Goal: Task Accomplishment & Management: Use online tool/utility

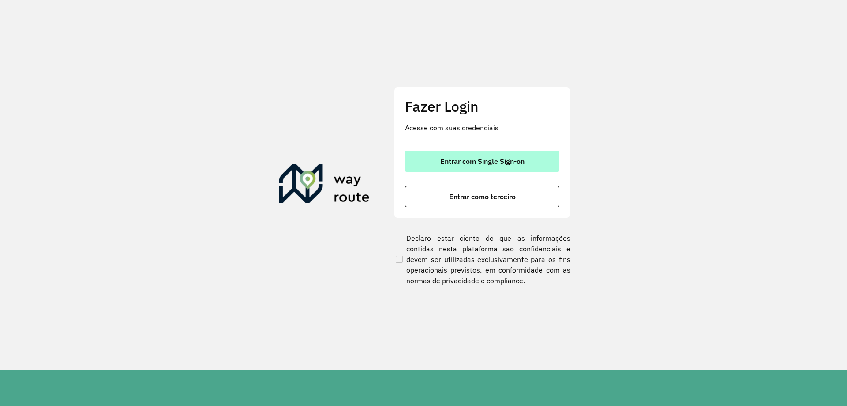
click at [466, 167] on button "Entrar com Single Sign-on" at bounding box center [482, 160] width 154 height 21
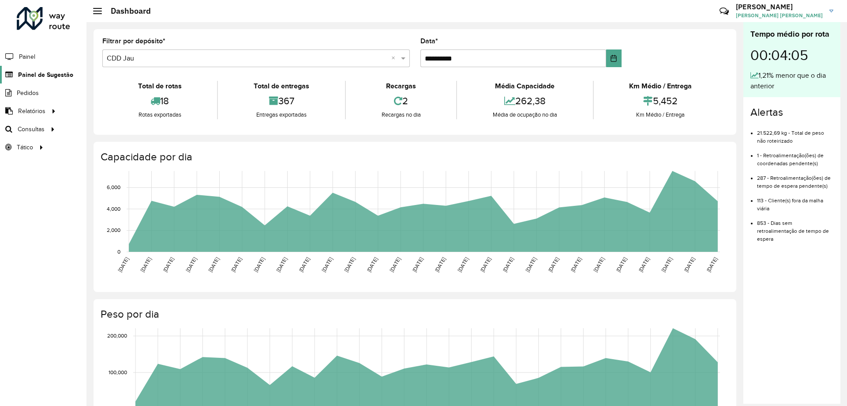
click at [55, 79] on span "Painel de Sugestão" at bounding box center [45, 74] width 55 height 9
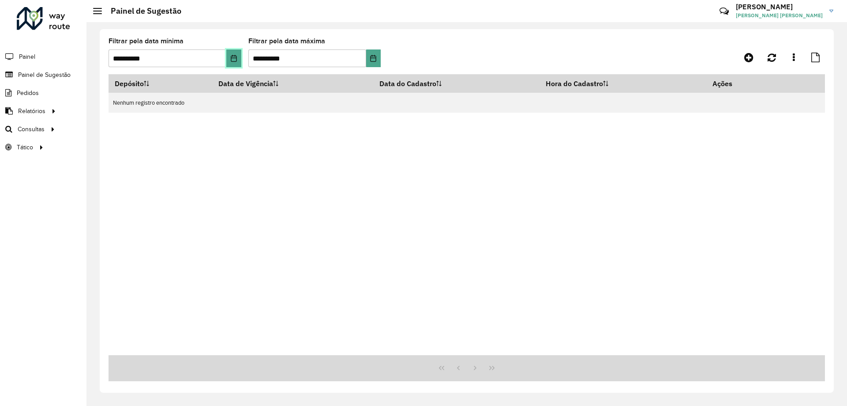
click at [237, 64] on button "Choose Date" at bounding box center [233, 58] width 15 height 18
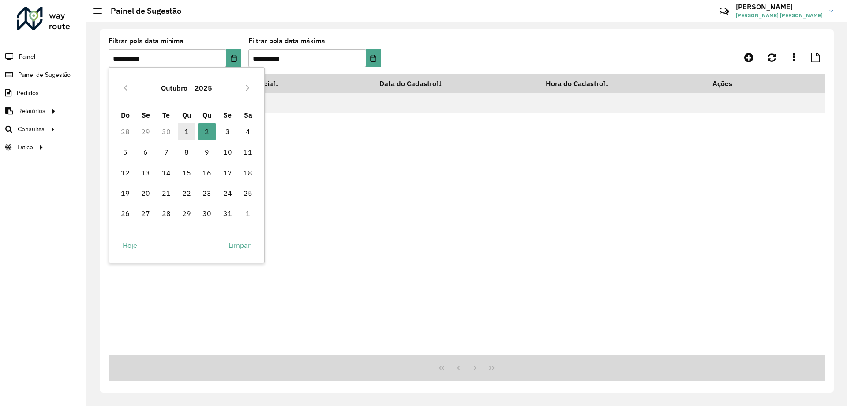
click at [184, 129] on span "1" at bounding box center [187, 132] width 18 height 18
type input "**********"
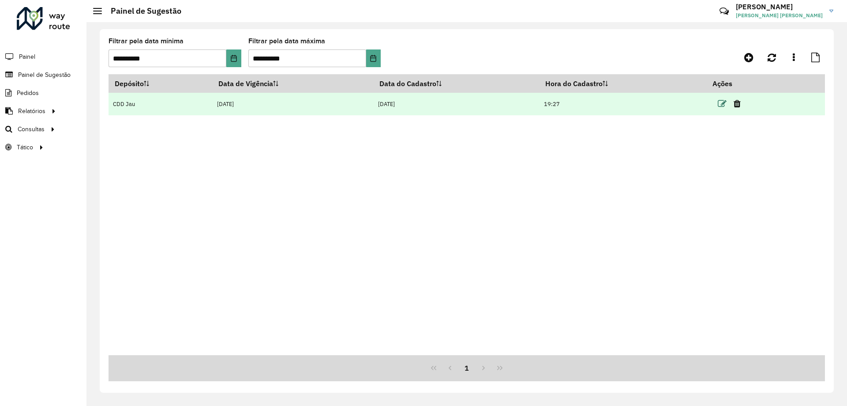
click at [720, 103] on icon at bounding box center [722, 103] width 9 height 9
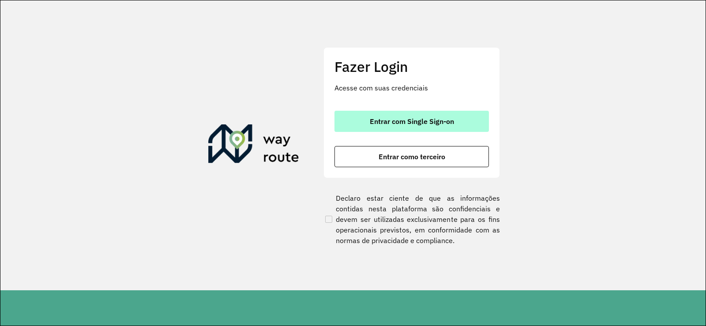
click at [435, 118] on span "Entrar com Single Sign-on" at bounding box center [412, 121] width 84 height 7
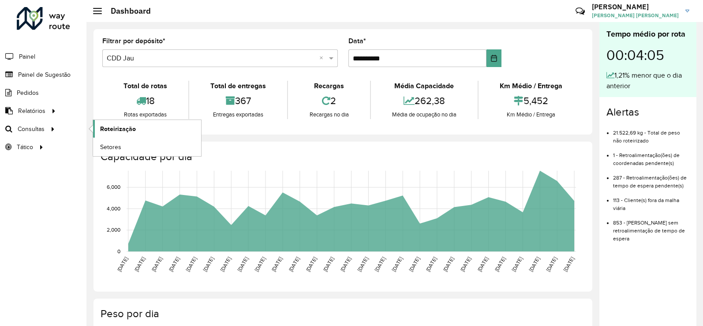
click at [107, 126] on span "Roteirização" at bounding box center [118, 128] width 36 height 9
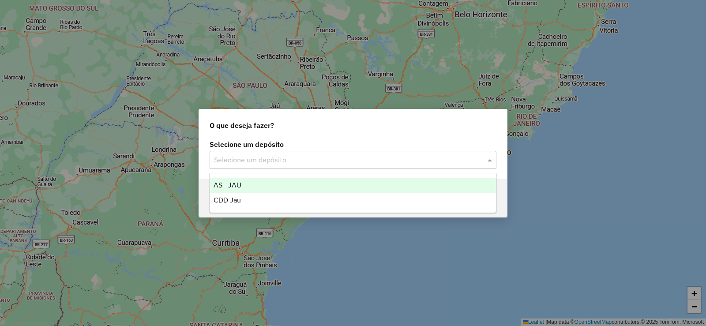
click at [222, 164] on input "text" at bounding box center [344, 160] width 260 height 11
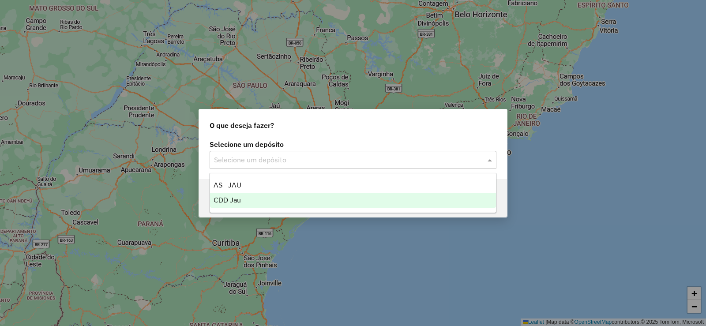
click at [240, 199] on span "CDD Jau" at bounding box center [227, 200] width 27 height 8
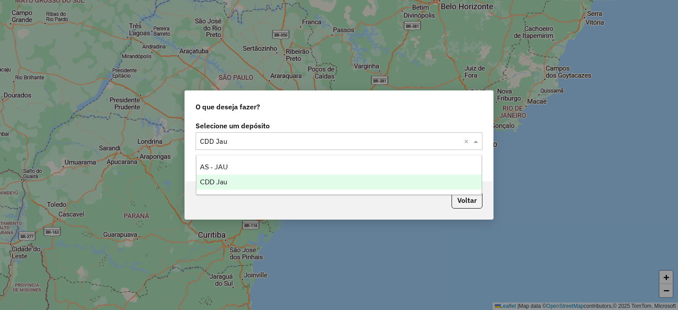
click at [315, 138] on input "text" at bounding box center [330, 141] width 260 height 11
click at [327, 103] on div "O que deseja fazer?" at bounding box center [339, 105] width 308 height 28
